Goal: Use online tool/utility: Utilize a website feature to perform a specific function

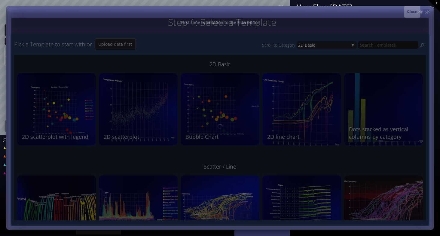
type input "Magic help"
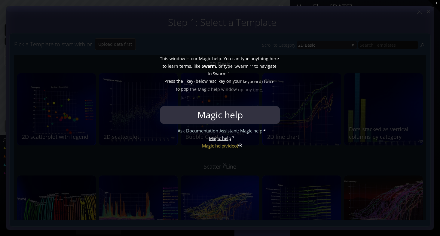
click at [205, 202] on div at bounding box center [220, 118] width 440 height 236
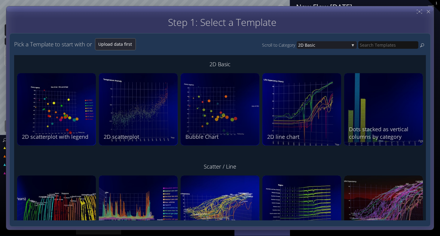
click at [128, 42] on span "Upload data first" at bounding box center [115, 44] width 40 height 6
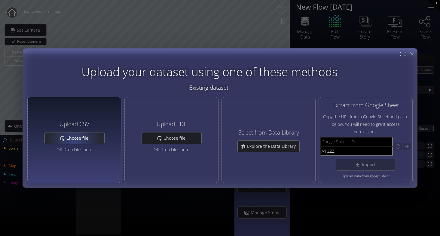
click at [74, 142] on div "Choose file" at bounding box center [74, 137] width 59 height 11
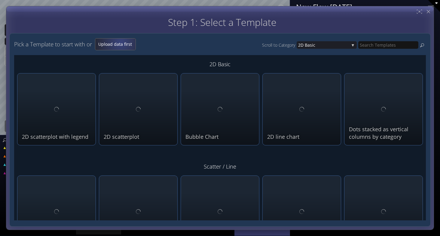
click at [122, 42] on span "Upload data first" at bounding box center [115, 44] width 40 height 6
click at [118, 42] on span "Upload data first" at bounding box center [115, 44] width 40 height 6
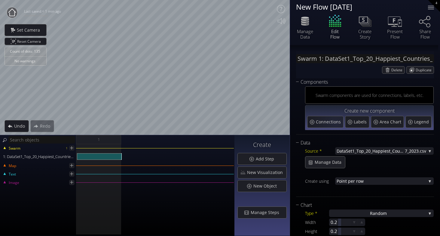
scroll to position [65, 0]
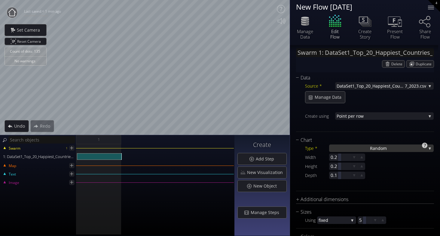
click at [393, 146] on div "Ra ndom" at bounding box center [381, 148] width 105 height 8
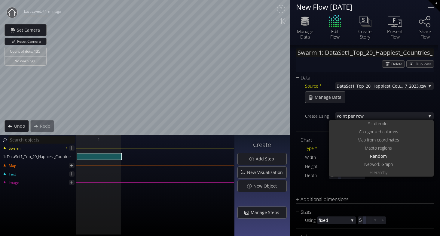
scroll to position [0, 0]
click at [385, 124] on span "catterplot" at bounding box center [379, 124] width 18 height 8
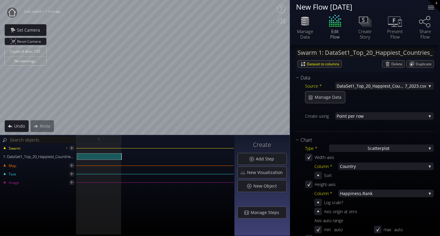
click at [385, 124] on div at bounding box center [369, 125] width 129 height 8
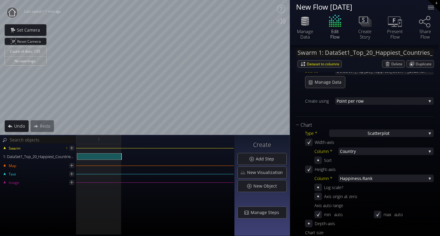
scroll to position [82, 0]
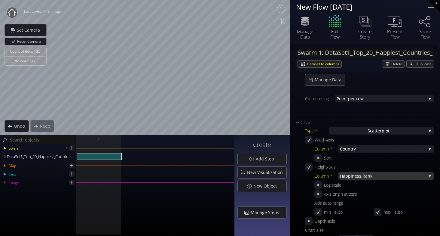
click at [370, 178] on span "iness.Rank" at bounding box center [388, 176] width 75 height 8
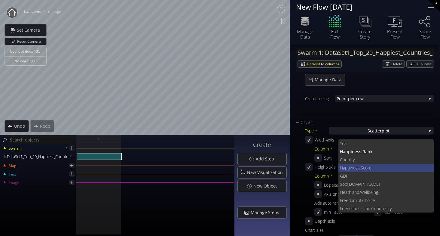
click at [369, 171] on span "ness.Score" at bounding box center [390, 167] width 78 height 8
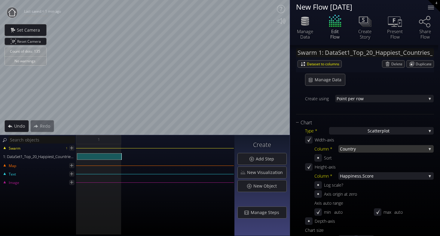
click at [383, 148] on span "try" at bounding box center [388, 149] width 76 height 8
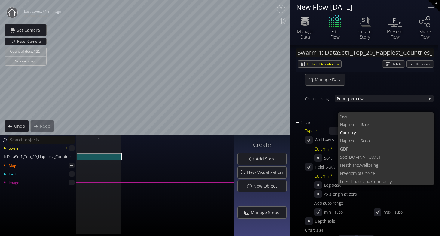
click at [320, 121] on div "Chart" at bounding box center [361, 123] width 130 height 8
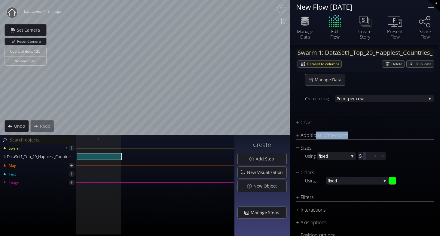
click at [432, 131] on div at bounding box center [430, 135] width 8 height 8
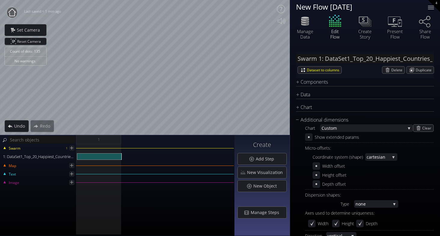
scroll to position [0, 0]
click at [349, 47] on div "Swarm 1: DataSet1_Top_20_Happiest_Countries_2017_2023.csv Dataset to columns [G…" at bounding box center [365, 200] width 150 height 311
click at [418, 147] on div "Micro-offsets:" at bounding box center [369, 148] width 129 height 8
click at [410, 157] on div "Coordinate system (shape) cartesia n cartesia n spherica l c ylindrical" at bounding box center [372, 157] width 121 height 8
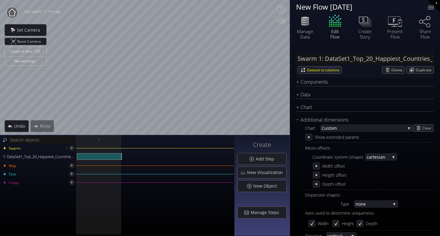
click at [335, 51] on div "Swarm 1: DataSet1_Top_20_Happiest_Countries_2017_2023.csv Dataset to columns [G…" at bounding box center [365, 200] width 150 height 311
click at [432, 5] on div at bounding box center [431, 5] width 6 height 1
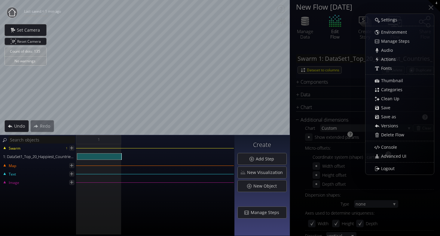
click at [415, 187] on div "Micro-offsets: Coordinate system (shape) cartesia n cartesia n spherica l c yli…" at bounding box center [369, 166] width 129 height 45
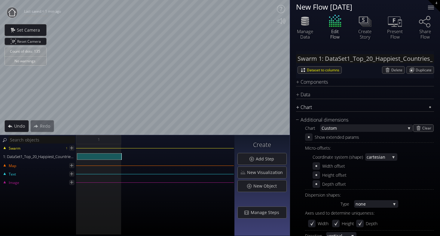
click at [296, 107] on div "Chart" at bounding box center [361, 107] width 130 height 8
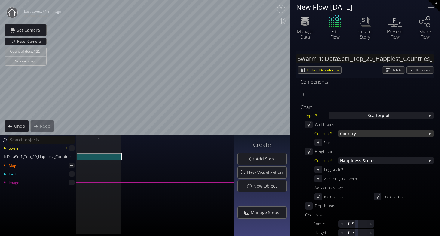
click at [353, 132] on span "try" at bounding box center [388, 133] width 76 height 8
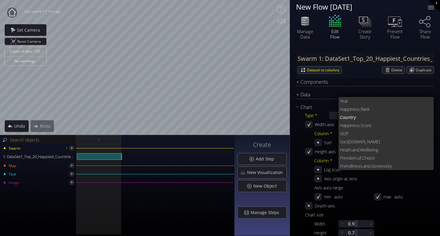
click at [324, 120] on div "Type * S catterplot S catterplot Categoriz ed columns Map from c oordinates Map…" at bounding box center [365, 177] width 138 height 133
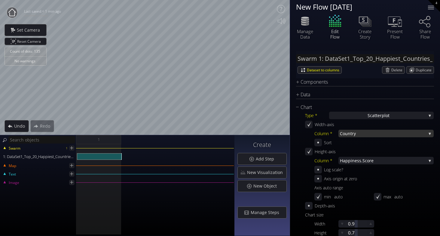
click at [377, 135] on span "try" at bounding box center [388, 133] width 76 height 8
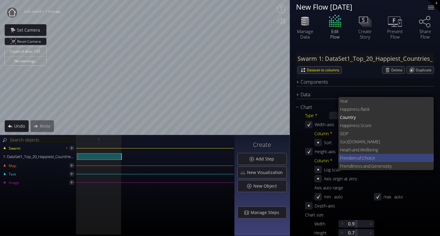
click at [379, 157] on span ".of.Choice" at bounding box center [393, 158] width 72 height 8
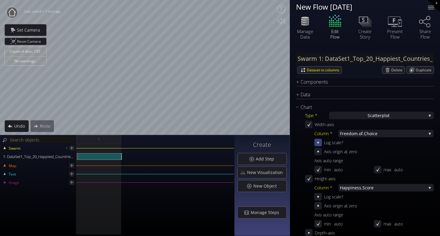
click at [432, 0] on html "Loading may take a while. Please wait Give us a bit more time. Maybe this Flow …" at bounding box center [220, 118] width 440 height 236
click at [200, 138] on div "Count of dots: 135 No warnings Close Calibrate to floor or table Close Tap anyw…" at bounding box center [220, 118] width 440 height 236
click at [269, 144] on div "Count of dots: 135 No warnings Close Calibrate to floor or table Close Tap anyw…" at bounding box center [220, 118] width 440 height 236
click at [255, 0] on html "Loading may take a while. Please wait Give us a bit more time. Maybe this Flow …" at bounding box center [220, 118] width 440 height 236
click at [336, 24] on div "Count of dots: 135 No warnings Close Calibrate to floor or table Close Tap anyw…" at bounding box center [220, 118] width 440 height 236
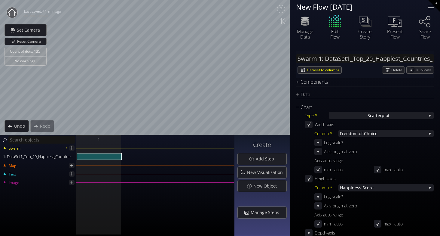
click at [432, 209] on div "Count of dots: 135 No warnings Close Calibrate to floor or table Close Tap anyw…" at bounding box center [220, 118] width 440 height 236
click at [432, 235] on html "Loading may take a while. Please wait Give us a bit more time. Maybe this Flow …" at bounding box center [220, 118] width 440 height 236
click at [432, 0] on html "Loading may take a while. Please wait Give us a bit more time. Maybe this Flow …" at bounding box center [220, 118] width 440 height 236
click at [432, 104] on div "Count of dots: 135 No warnings Close Calibrate to floor or table Close Tap anyw…" at bounding box center [220, 118] width 440 height 236
drag, startPoint x: 160, startPoint y: 148, endPoint x: 160, endPoint y: 144, distance: 3.9
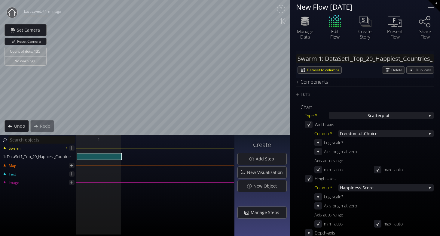
click at [160, 146] on div "Swarm 1 1: DataSet1_Top_20_Happiest_Countries_2017_2023.csv Map Text Image" at bounding box center [117, 190] width 234 height 92
click at [432, 0] on html "Loading may take a while. Please wait Give us a bit more time. Maybe this Flow …" at bounding box center [220, 118] width 440 height 236
click at [0, 235] on html "Loading may take a while. Please wait Give us a bit more time. Maybe this Flow …" at bounding box center [220, 118] width 440 height 236
click at [128, 209] on div "Count of dots: 135 No warnings Close Calibrate to floor or table Close Tap anyw…" at bounding box center [220, 118] width 440 height 236
click at [370, 0] on html "Loading may take a while. Please wait Give us a bit more time. Maybe this Flow …" at bounding box center [220, 118] width 440 height 236
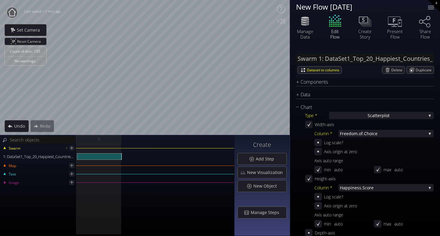
drag, startPoint x: 347, startPoint y: 39, endPoint x: 344, endPoint y: 47, distance: 8.3
click at [344, 47] on div "New Flow [DATE] [GEOGRAPHIC_DATA] Data Edit Flow Create Story Present Flow" at bounding box center [365, 118] width 150 height 236
click at [362, 132] on span ".of.Choice" at bounding box center [391, 133] width 68 height 8
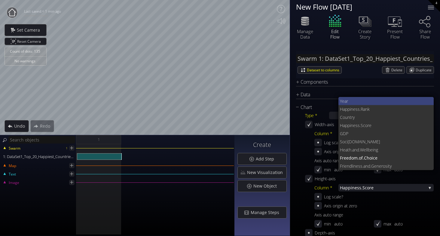
click at [359, 101] on span "Year" at bounding box center [384, 101] width 89 height 8
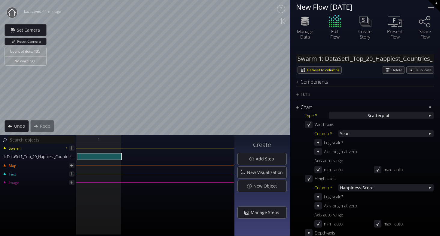
click at [364, 111] on div "Chart" at bounding box center [361, 107] width 130 height 8
click at [365, 116] on div "S catterplot" at bounding box center [381, 115] width 105 height 8
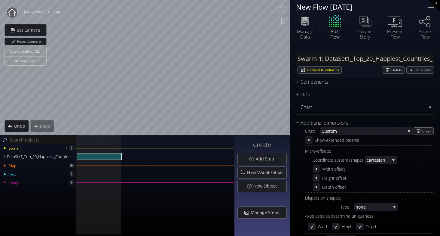
click at [366, 104] on div "Chart" at bounding box center [361, 107] width 130 height 8
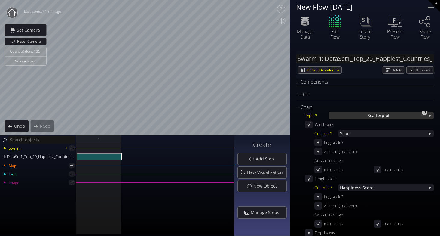
click at [377, 116] on span "catterplot" at bounding box center [380, 115] width 20 height 8
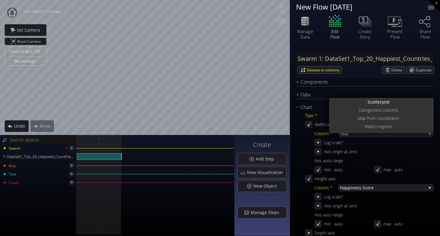
click at [397, 157] on div "Axis auto range" at bounding box center [373, 161] width 119 height 8
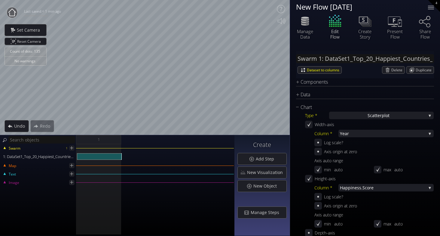
click at [315, 90] on div "Components Swarm components are used for connections, labels, etc. Create new c…" at bounding box center [365, 84] width 138 height 13
click at [300, 75] on div "Swarm 1: DataSet1_Top_20_Happiest_Countries_2017_2023.csv Dataset to columns [G…" at bounding box center [365, 64] width 138 height 27
click at [302, 82] on div "Components" at bounding box center [361, 82] width 130 height 8
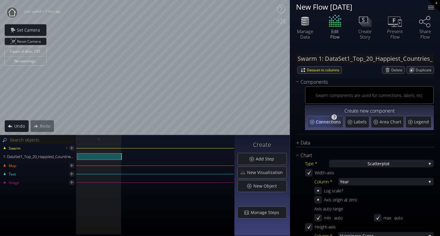
click at [320, 120] on span "Connections" at bounding box center [329, 122] width 26 height 6
type input "Swarm 1: Connections 1"
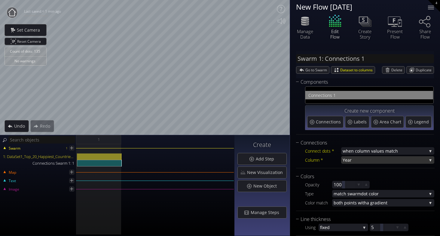
click at [364, 161] on span "Year" at bounding box center [384, 160] width 84 height 8
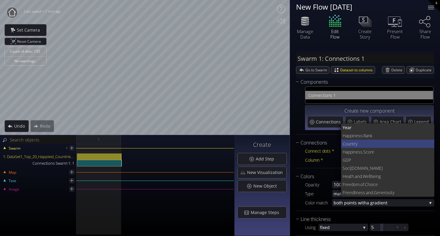
click at [355, 144] on span "try" at bounding box center [390, 143] width 77 height 8
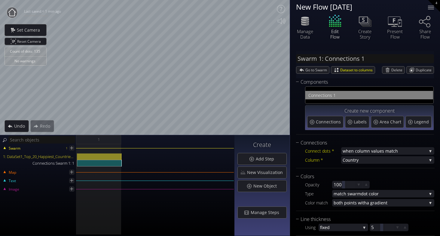
click at [0, 49] on html "Loading may take a while. Please wait Give us a bit more time. Maybe this Flow …" at bounding box center [220, 118] width 440 height 236
click at [432, 111] on div "Count of dots: 135 No warnings Close Calibrate to floor or table Close Tap anyw…" at bounding box center [220, 118] width 440 height 236
